Goal: Task Accomplishment & Management: Manage account settings

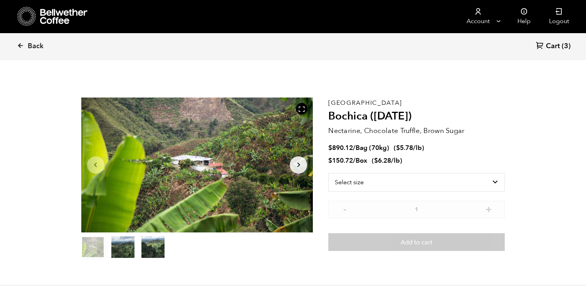
scroll to position [335, 410]
click at [39, 6] on link at bounding box center [79, 16] width 124 height 33
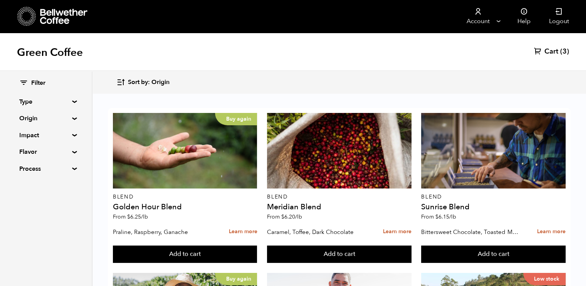
click at [503, 55] on div "Green Coffee Cart (3)" at bounding box center [293, 52] width 586 height 39
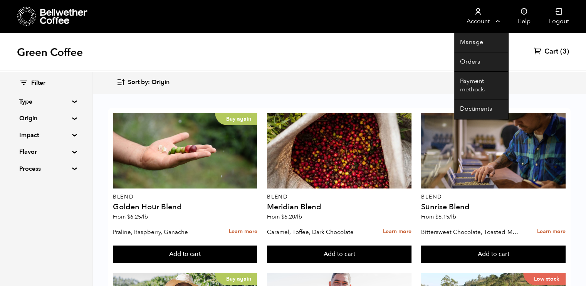
click at [497, 23] on link "Account" at bounding box center [477, 16] width 47 height 33
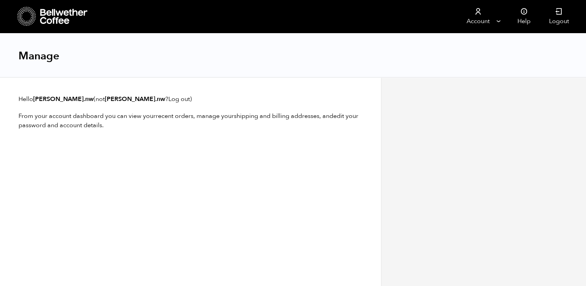
click at [168, 98] on link "Log out" at bounding box center [179, 99] width 22 height 8
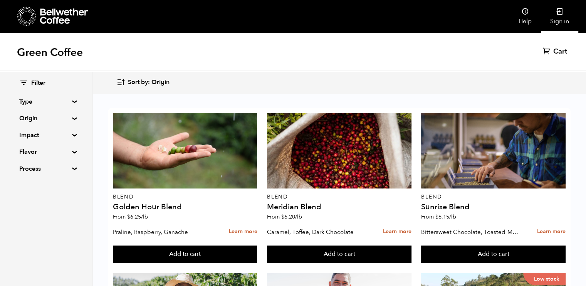
click at [560, 17] on link "Sign in" at bounding box center [559, 16] width 37 height 33
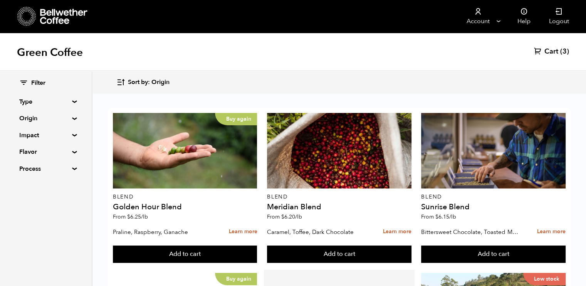
scroll to position [12, 0]
